Goal: Find specific page/section: Find specific page/section

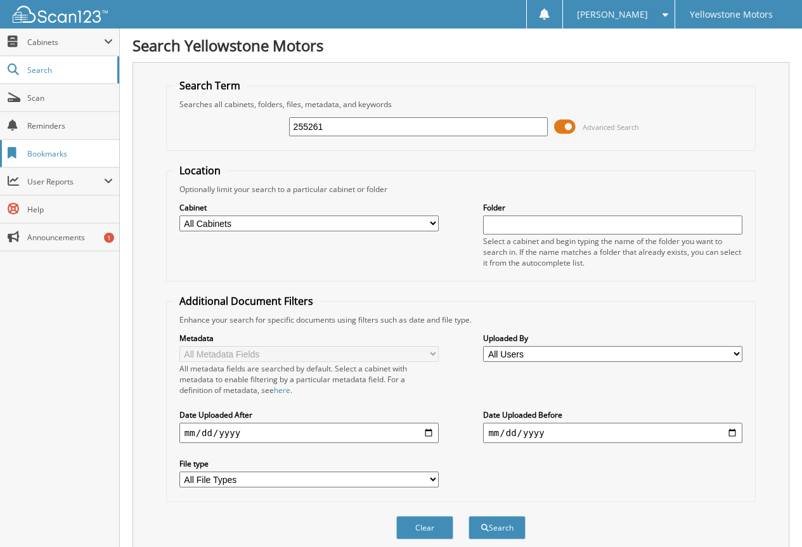
type input "255261"
click at [468, 516] on button "Search" at bounding box center [496, 527] width 57 height 23
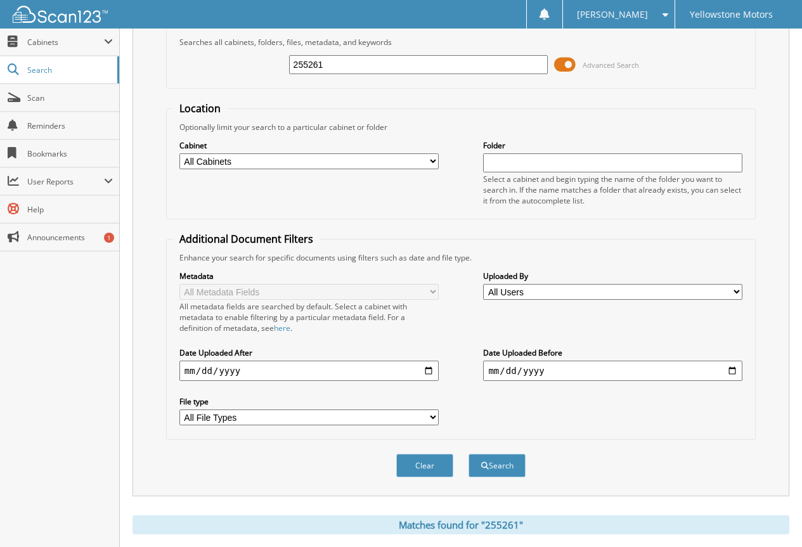
scroll to position [260, 0]
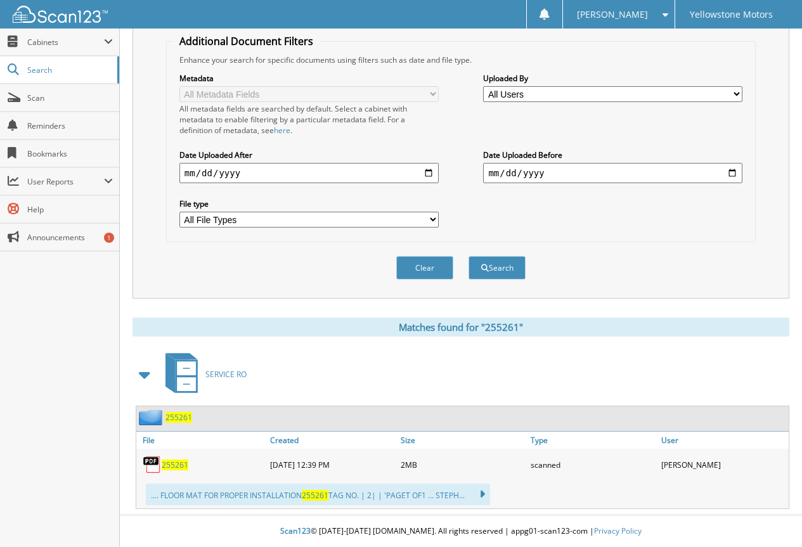
click at [181, 464] on span "255261" at bounding box center [175, 465] width 27 height 11
